Goal: Register for event/course

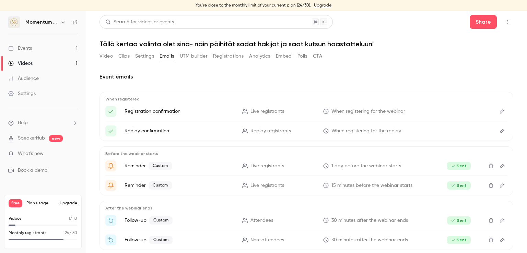
click at [47, 49] on link "Events 1" at bounding box center [43, 48] width 86 height 15
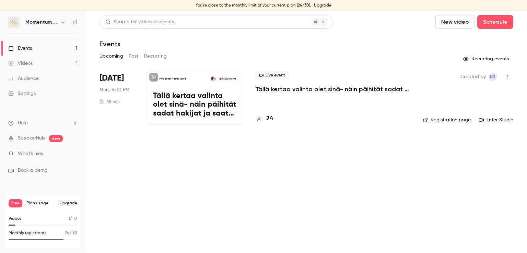
click at [207, 101] on p "Tällä kertaa valinta olet sinä- näin päihität sadat hakijat ja saat kutsun haas…" at bounding box center [195, 105] width 85 height 26
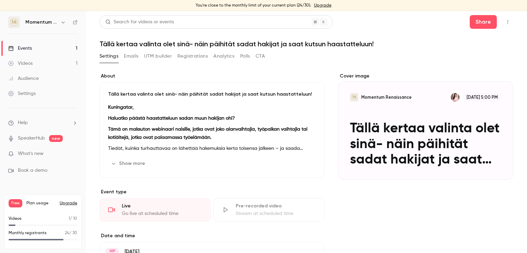
click at [191, 55] on button "Registrations" at bounding box center [192, 56] width 31 height 11
